Goal: Task Accomplishment & Management: Manage account settings

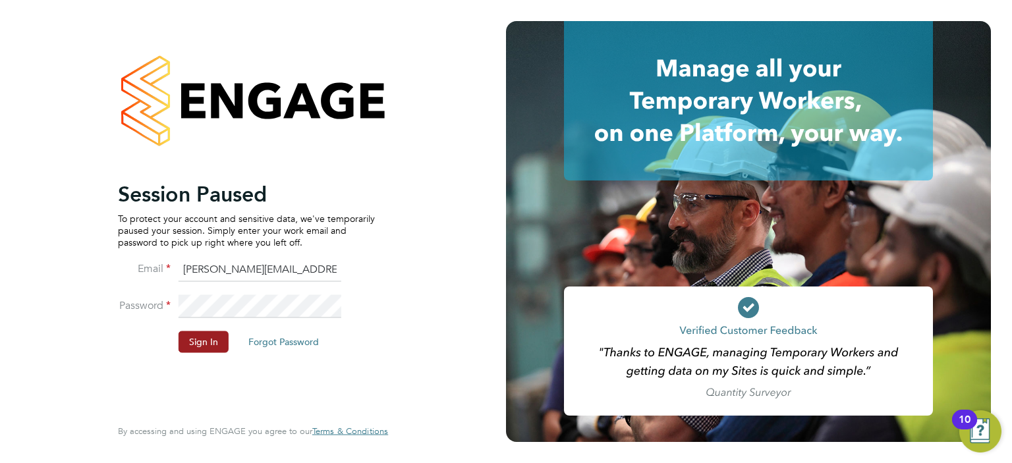
click at [193, 329] on li "Password" at bounding box center [246, 312] width 257 height 37
click at [199, 337] on button "Sign In" at bounding box center [204, 341] width 50 height 21
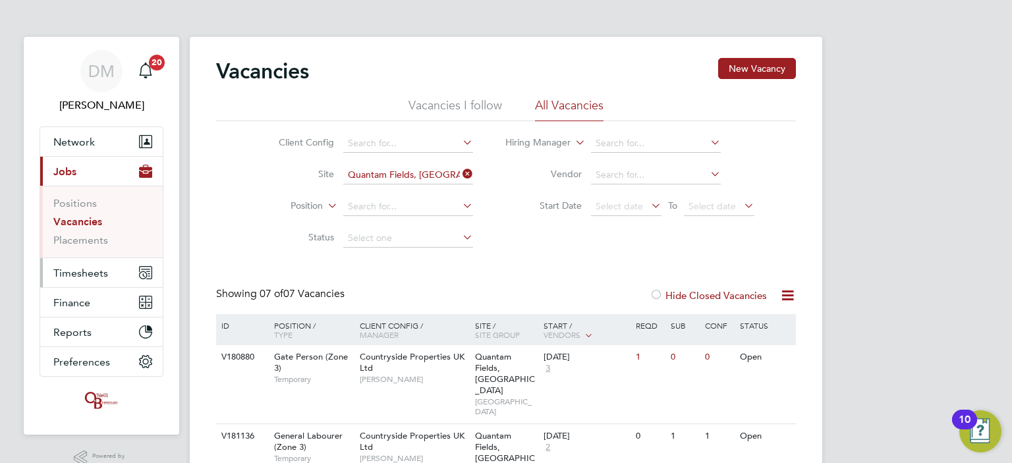
click at [88, 271] on span "Timesheets" at bounding box center [80, 273] width 55 height 13
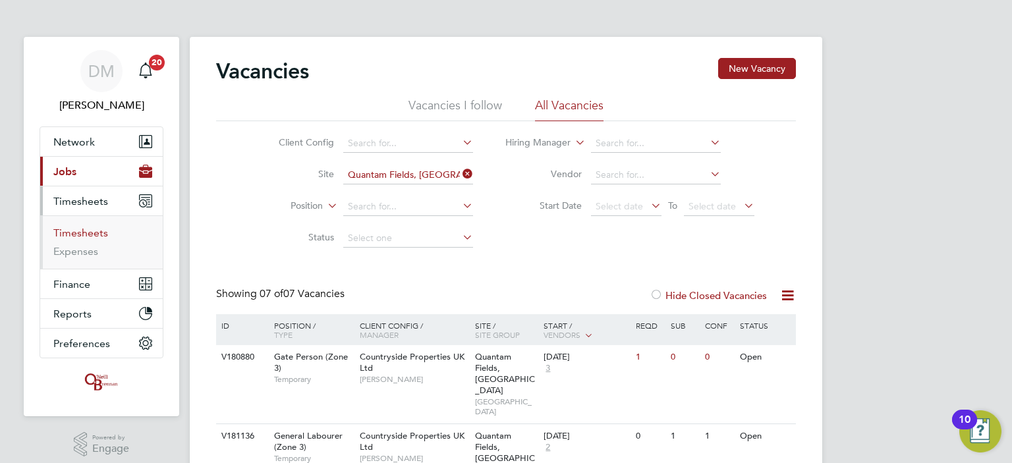
click at [87, 230] on link "Timesheets" at bounding box center [80, 233] width 55 height 13
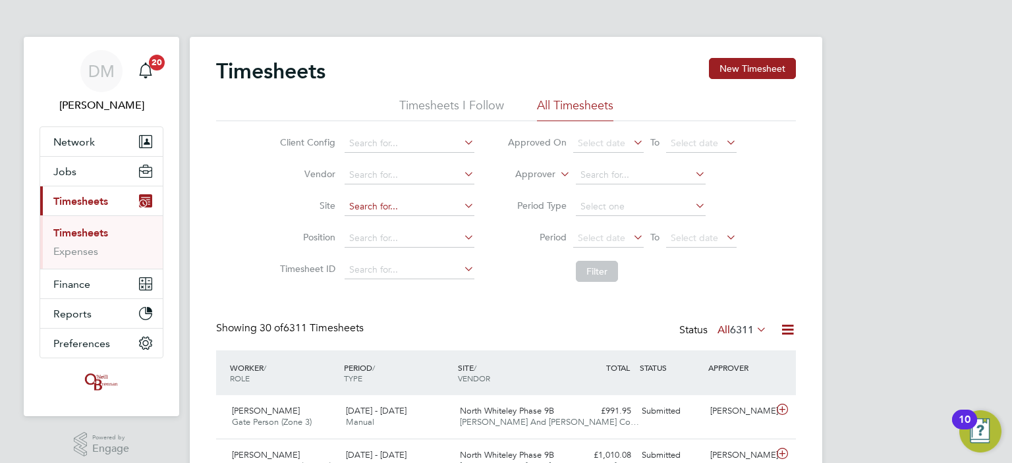
click at [380, 202] on input at bounding box center [409, 207] width 130 height 18
click at [403, 223] on li "Quantam Fields, Littleport" at bounding box center [431, 224] width 175 height 18
type input "Quantam Fields, Littleport"
click at [605, 279] on button "Filter" at bounding box center [597, 271] width 42 height 21
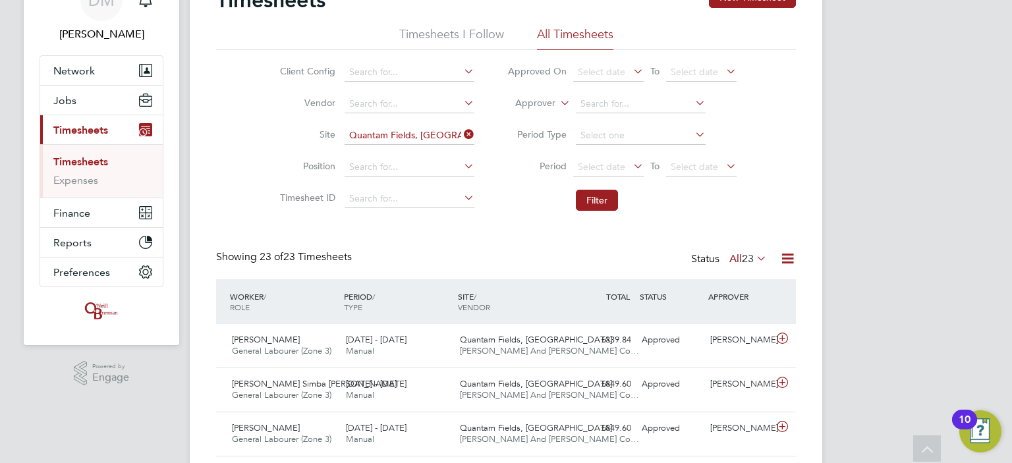
click at [630, 163] on icon at bounding box center [630, 166] width 0 height 18
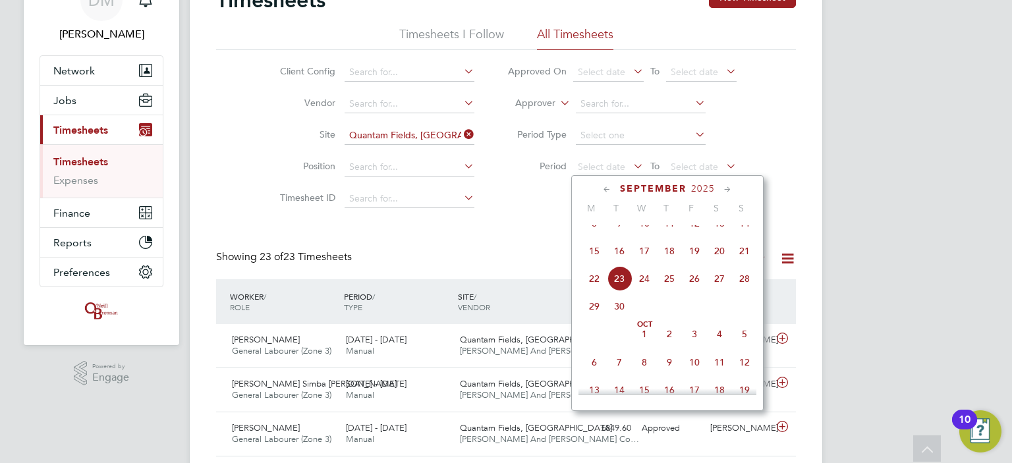
click at [595, 263] on span "15" at bounding box center [594, 250] width 25 height 25
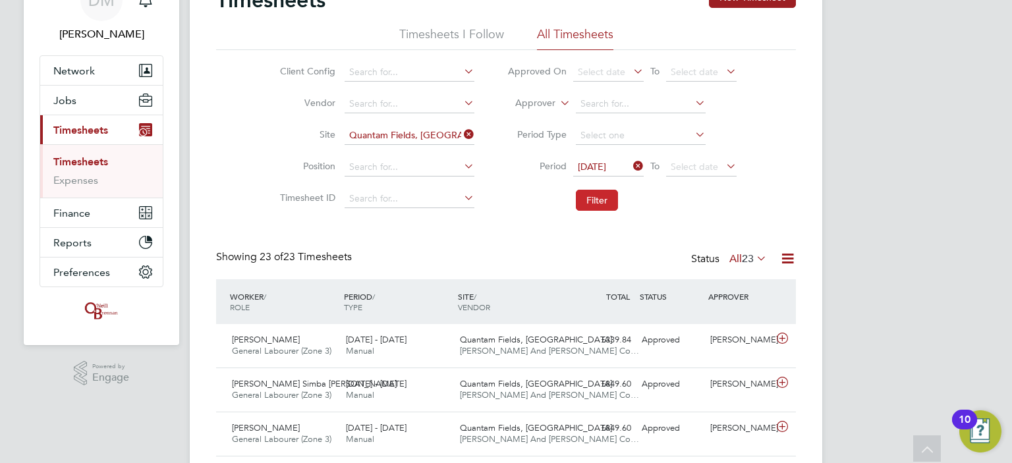
click at [596, 197] on button "Filter" at bounding box center [597, 200] width 42 height 21
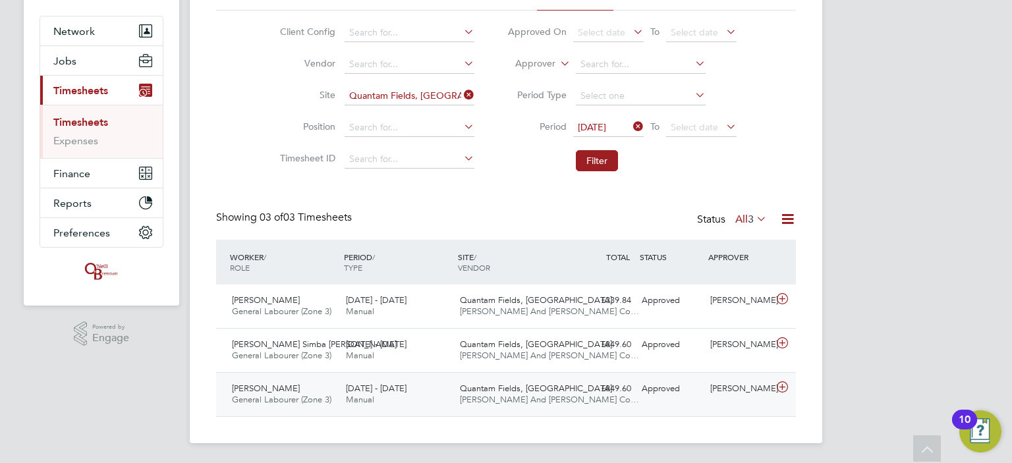
click at [308, 392] on div "Thomas Lovegrove General Labourer (Zone 3) 15 - 21 Sep 2025" at bounding box center [284, 394] width 114 height 33
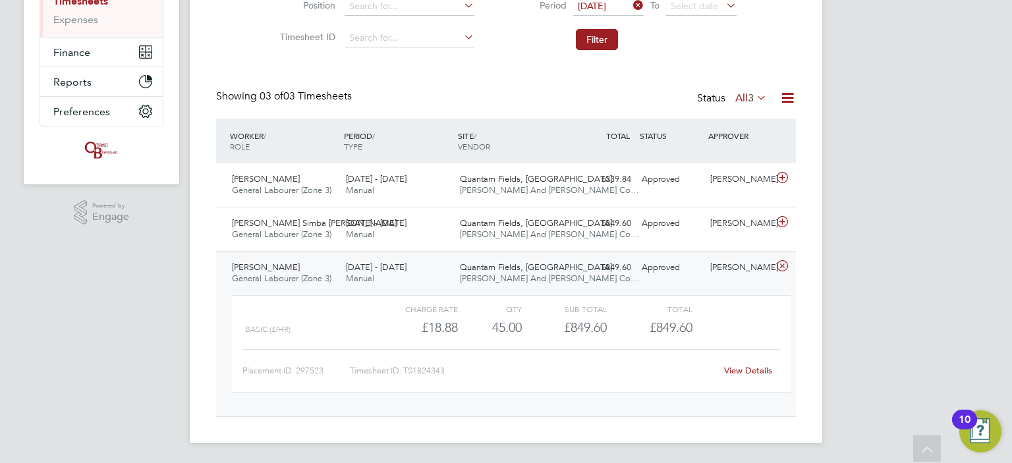
click at [744, 368] on link "View Details" at bounding box center [748, 370] width 48 height 11
click at [683, 225] on div "Approved" at bounding box center [670, 224] width 69 height 22
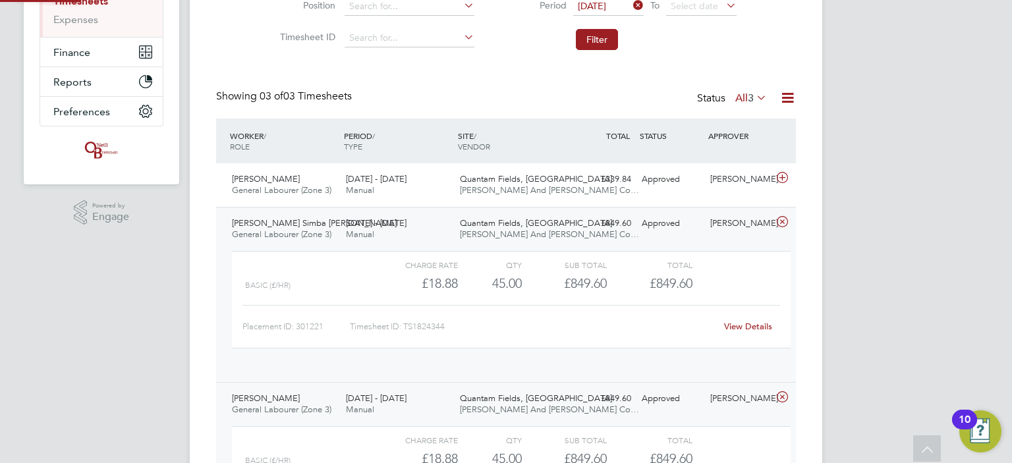
scroll to position [22, 128]
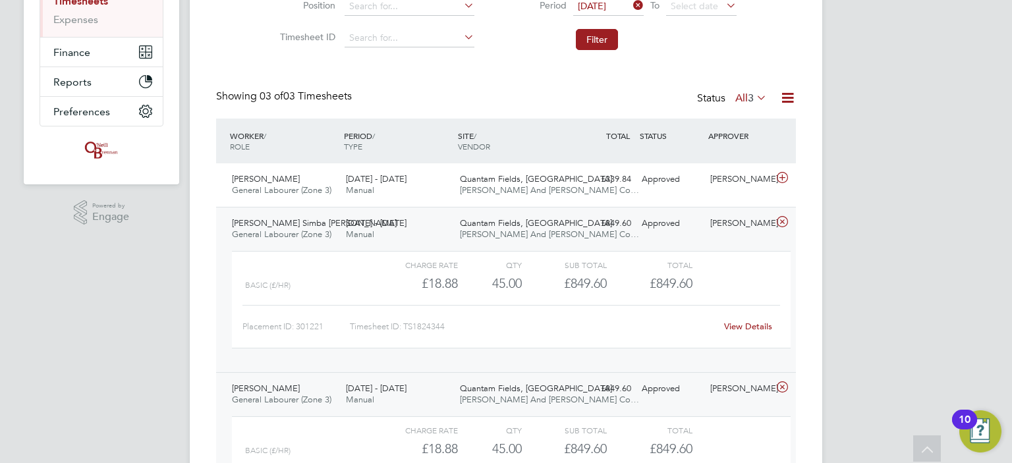
click at [738, 323] on link "View Details" at bounding box center [748, 326] width 48 height 11
click at [634, 186] on div "£339.84 Approved" at bounding box center [602, 180] width 69 height 22
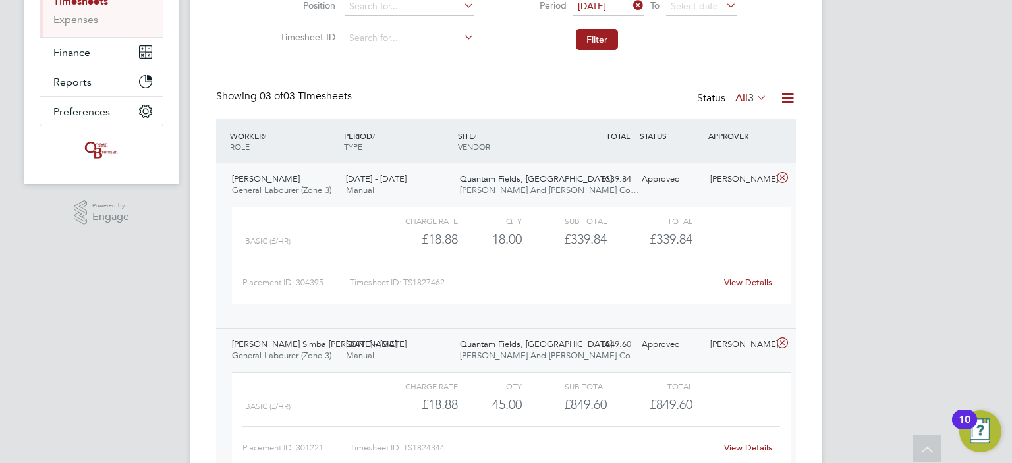
click at [742, 286] on link "View Details" at bounding box center [748, 282] width 48 height 11
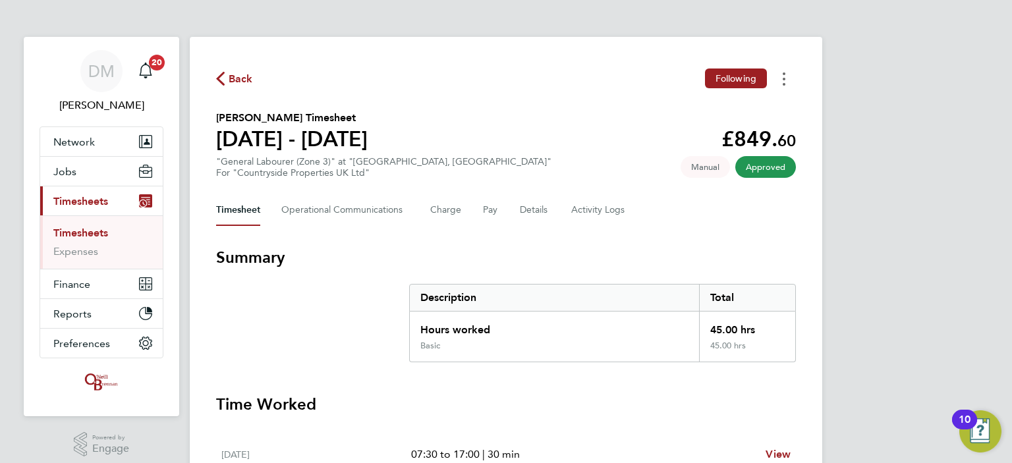
click at [781, 76] on button "Timesheets Menu" at bounding box center [784, 79] width 24 height 20
click at [701, 105] on link "Download timesheet" at bounding box center [717, 108] width 158 height 26
click at [779, 83] on button "Timesheets Menu" at bounding box center [784, 79] width 24 height 20
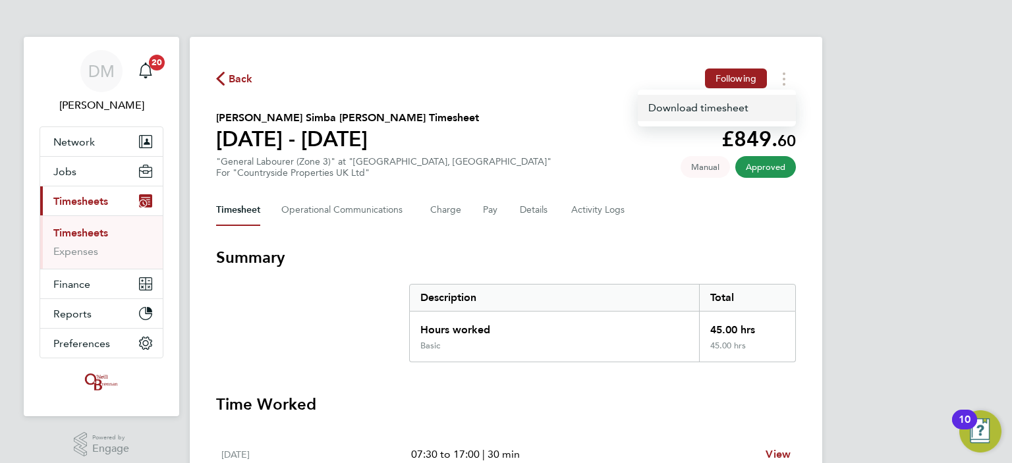
click at [711, 113] on link "Download timesheet" at bounding box center [717, 108] width 158 height 26
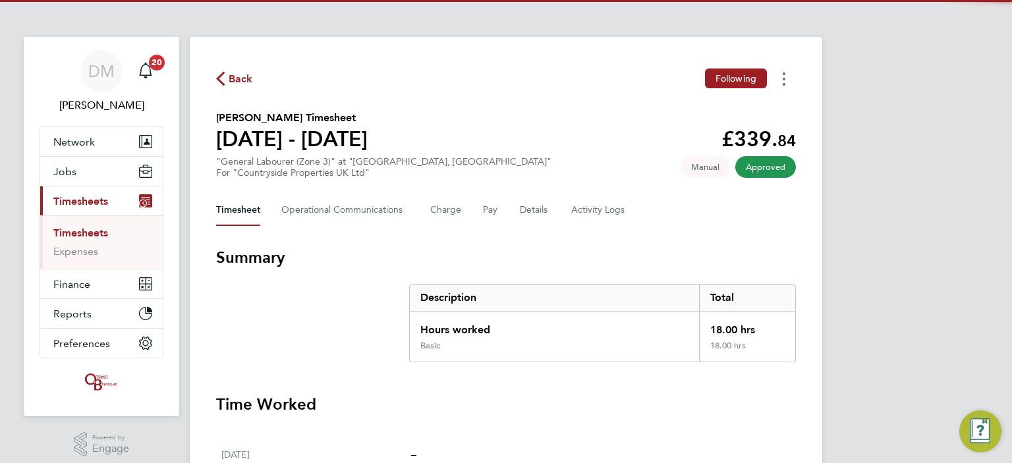
click at [782, 81] on button "Timesheets Menu" at bounding box center [784, 79] width 24 height 20
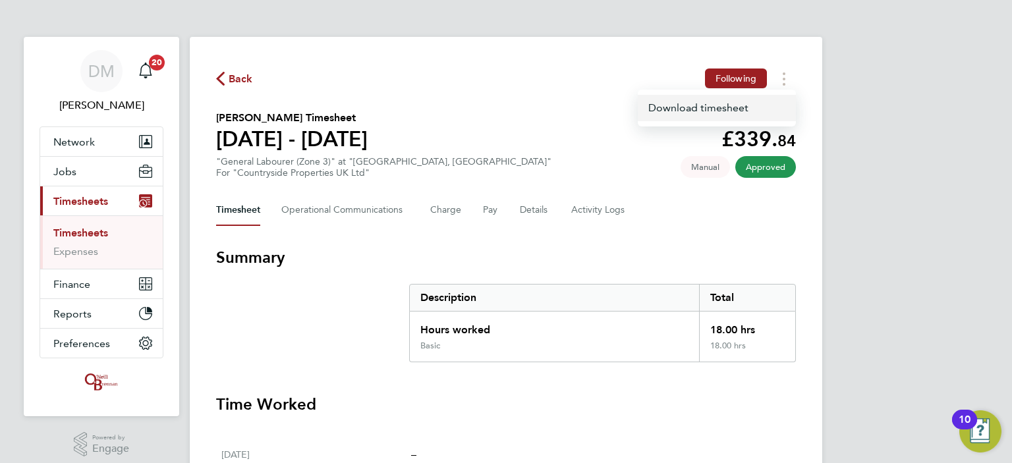
click at [700, 107] on link "Download timesheet" at bounding box center [717, 108] width 158 height 26
click at [904, 227] on div "DM [PERSON_NAME] Notifications 20 Applications: Network Team Members Businesses…" at bounding box center [506, 457] width 1012 height 915
